Goal: Information Seeking & Learning: Learn about a topic

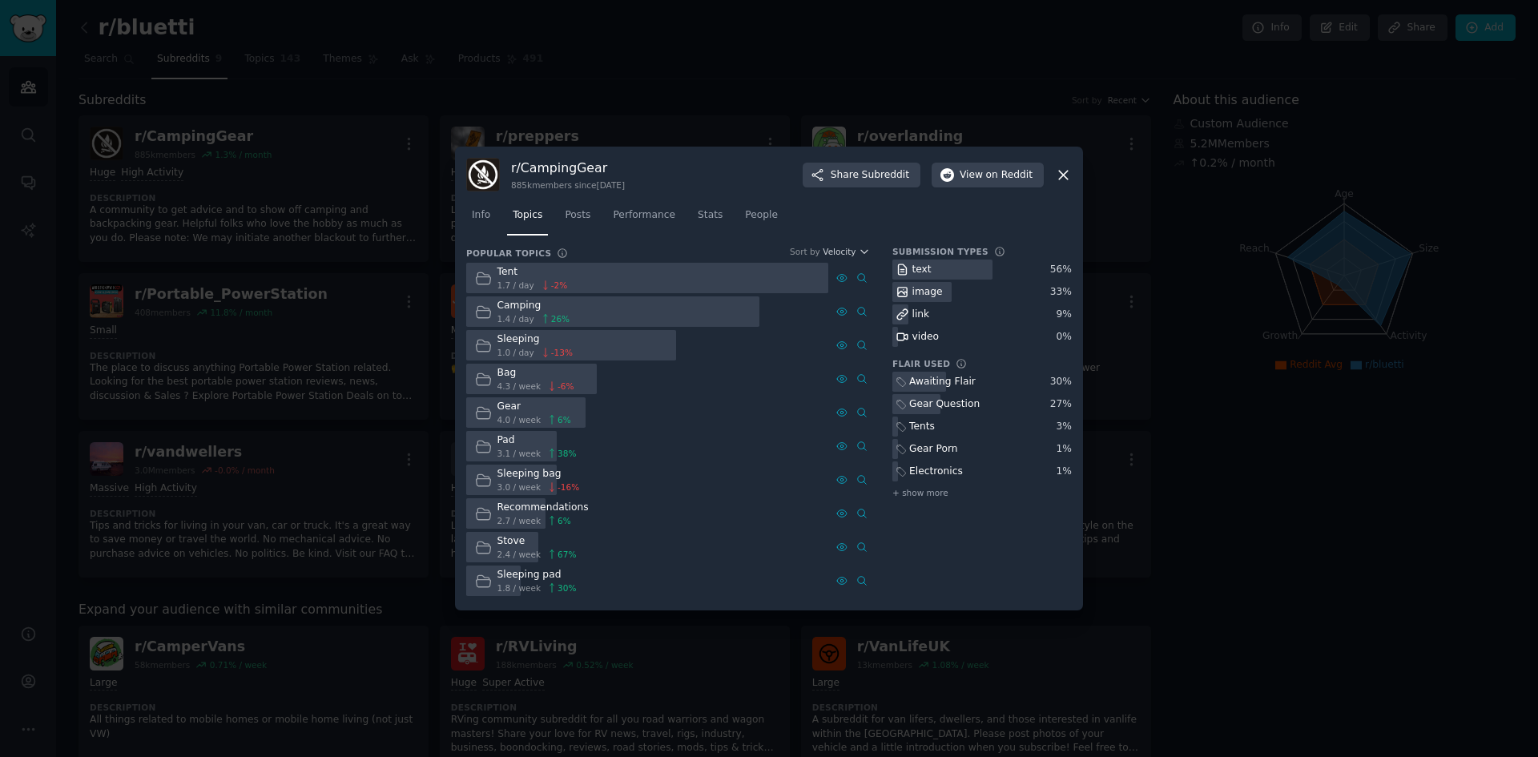
click at [1064, 171] on icon at bounding box center [1063, 175] width 17 height 17
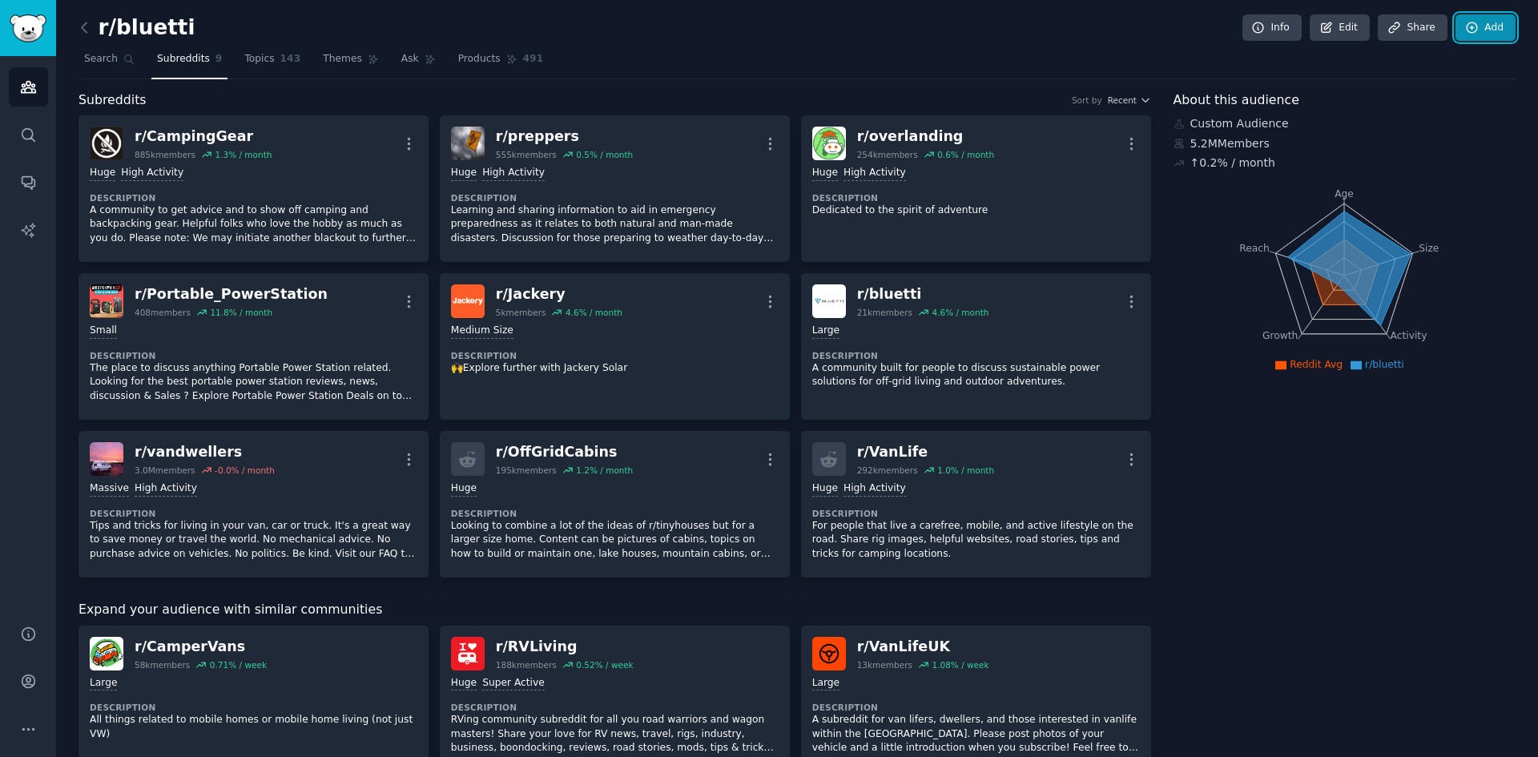
click at [1469, 32] on icon at bounding box center [1472, 27] width 10 height 10
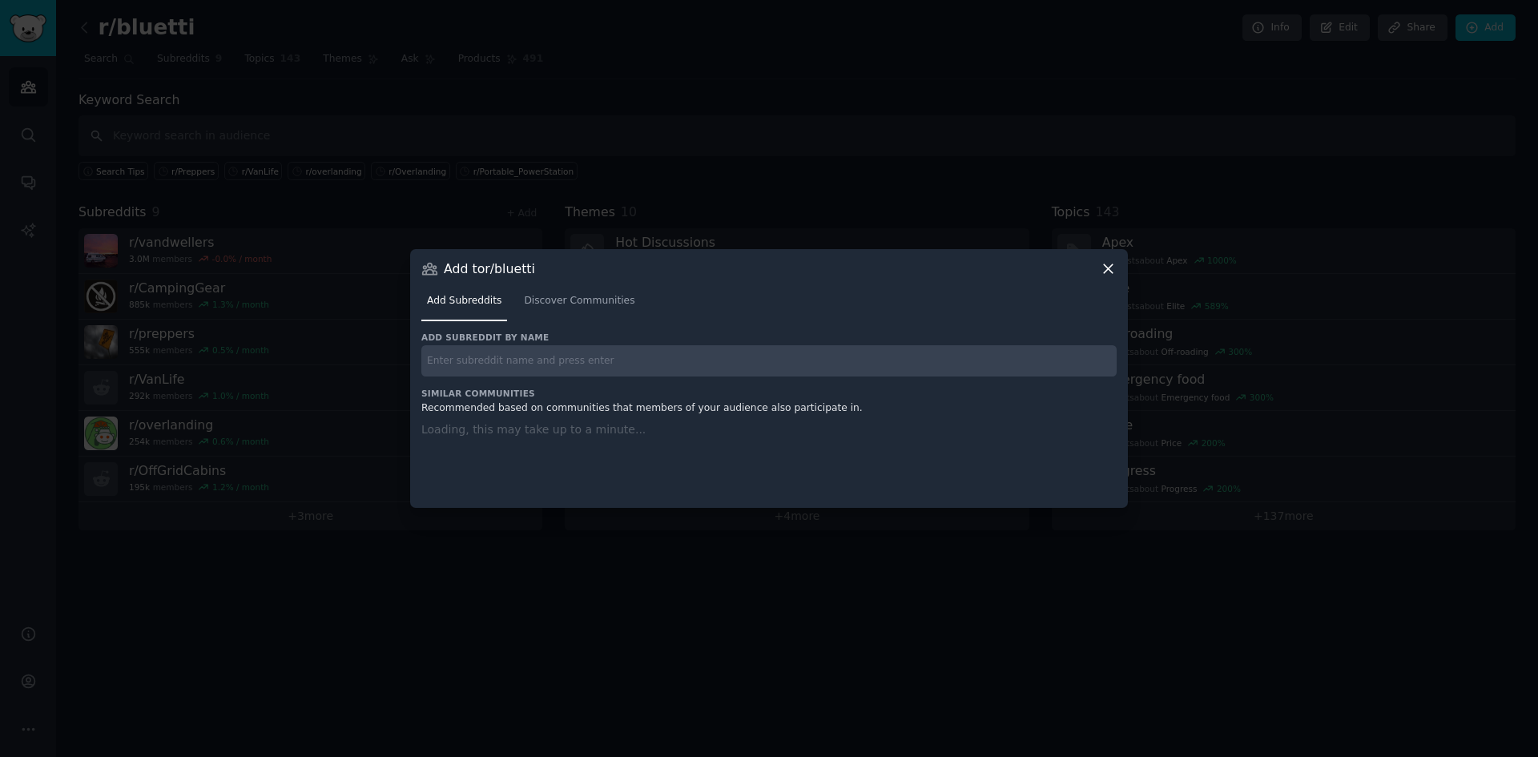
click at [526, 376] on input "text" at bounding box center [768, 360] width 695 height 31
paste input "r/GoRVing"
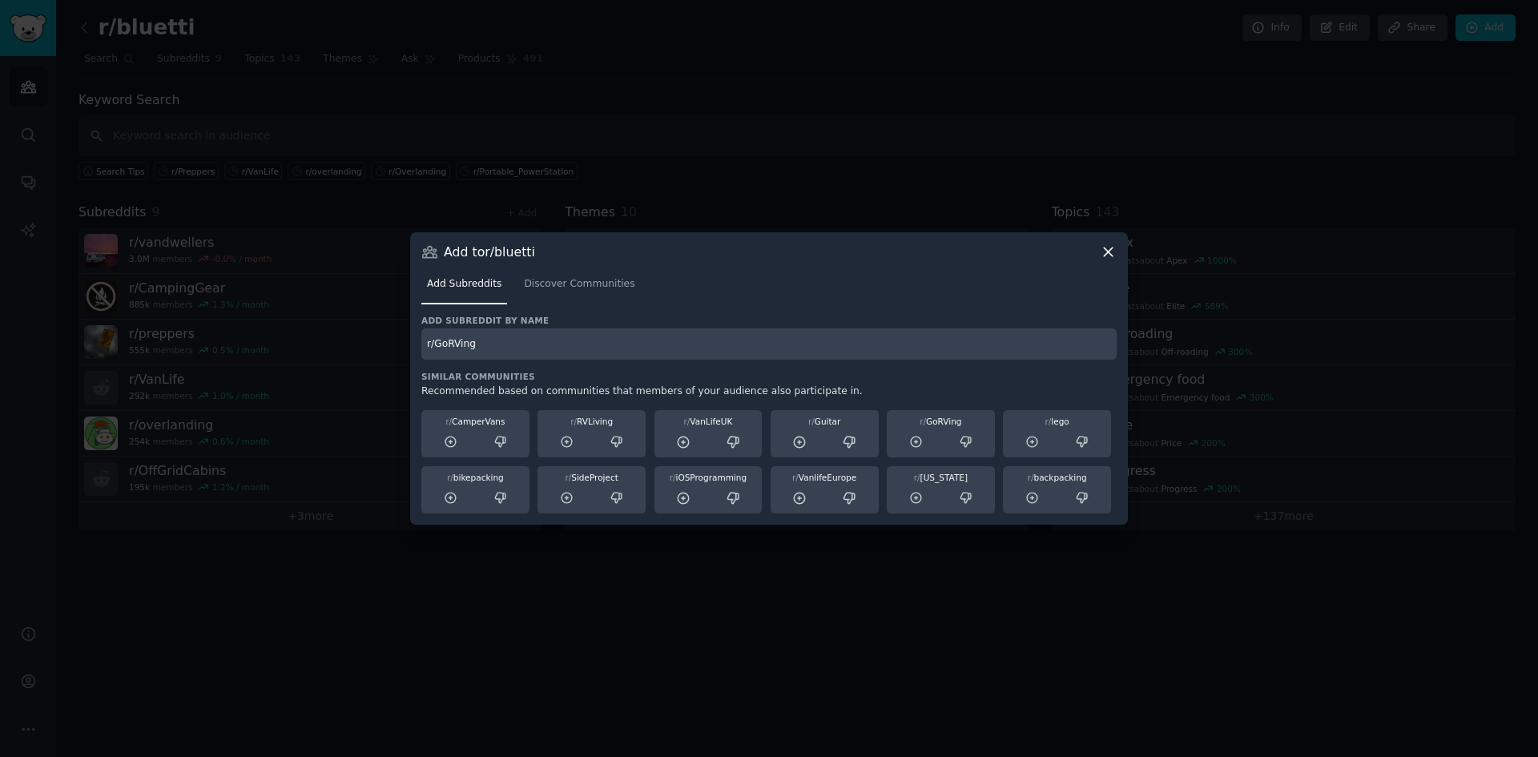
type input "r/GoRVing"
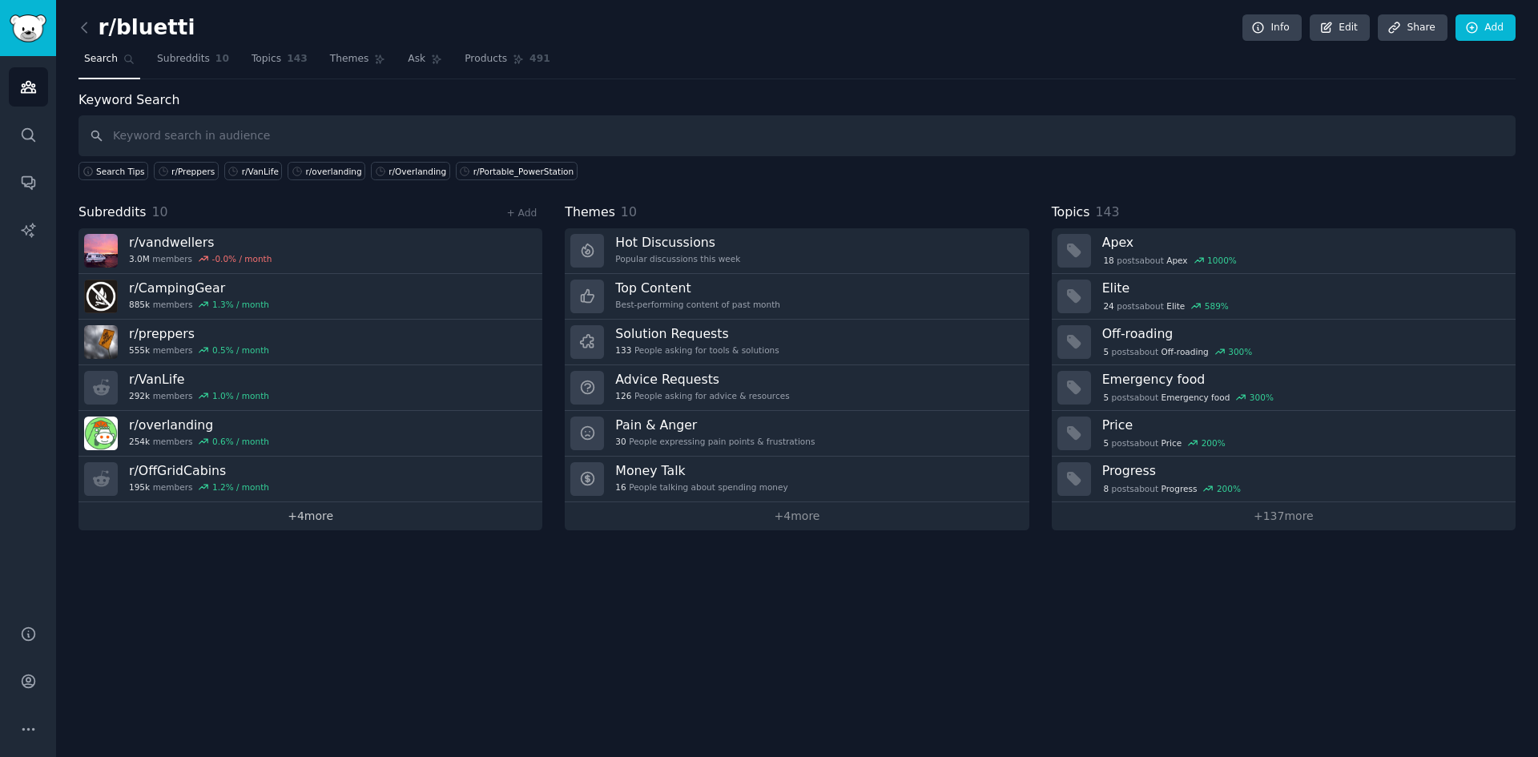
click at [324, 513] on link "+ 4 more" at bounding box center [311, 516] width 464 height 28
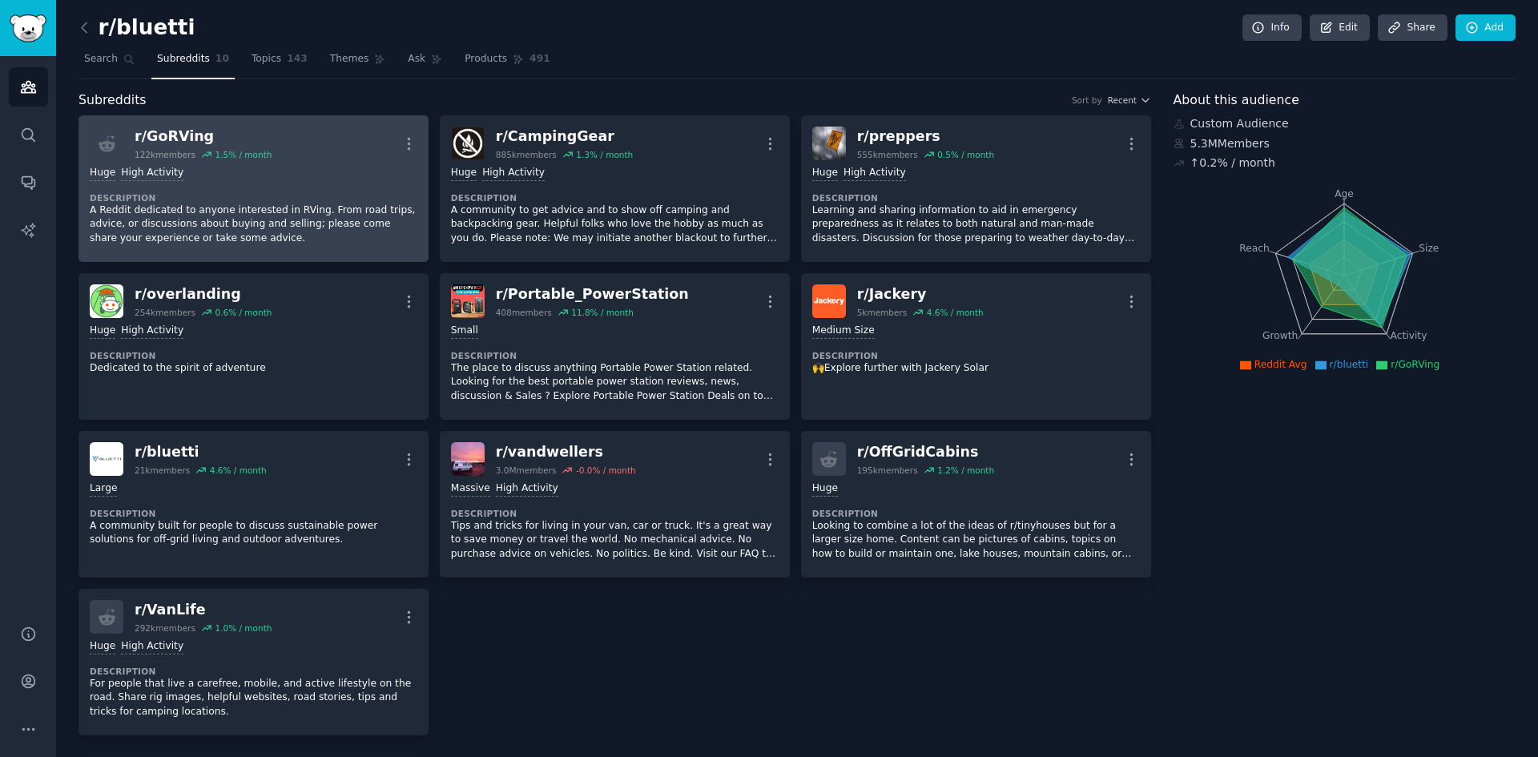
click at [366, 188] on div "Huge High Activity Description A Reddit dedicated to anyone interested in RVing…" at bounding box center [254, 205] width 328 height 91
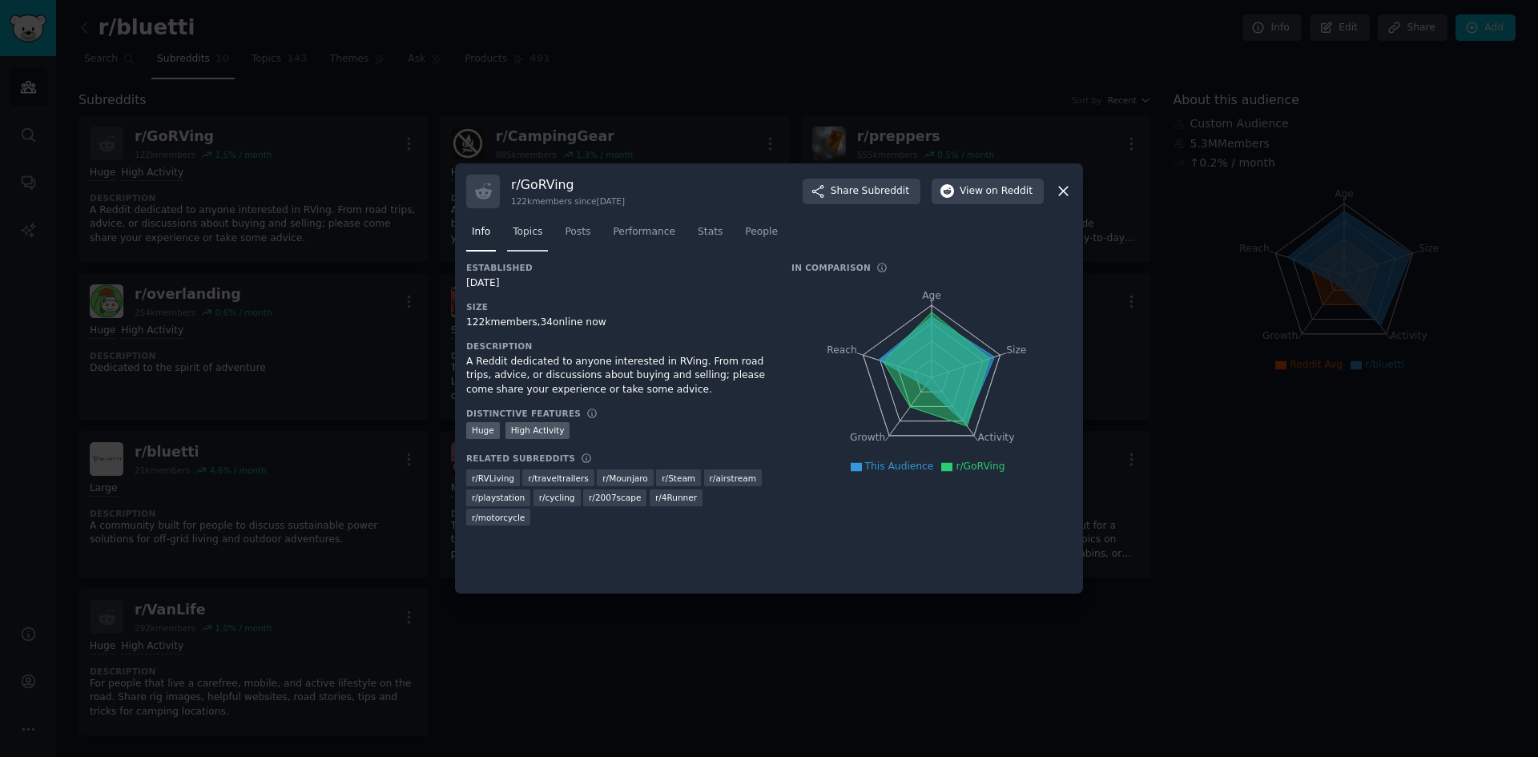
click at [527, 236] on span "Topics" at bounding box center [528, 232] width 30 height 14
